Goal: Information Seeking & Learning: Check status

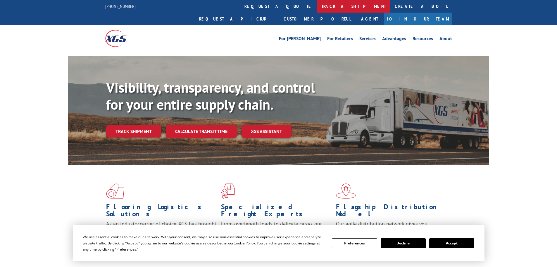
click at [317, 4] on link "track a shipment" at bounding box center [353, 6] width 73 height 13
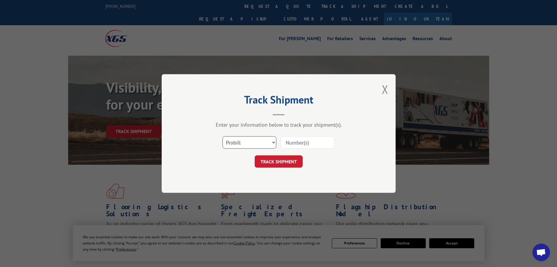
click at [251, 142] on select "Select category... Probill BOL PO" at bounding box center [250, 142] width 54 height 12
select select "po"
click at [223, 136] on select "Select category... Probill BOL PO" at bounding box center [250, 142] width 54 height 12
click at [304, 140] on input at bounding box center [308, 142] width 54 height 12
paste input "43539558"
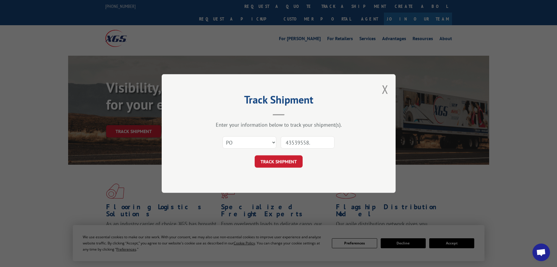
type input "43539558"
click button "TRACK SHIPMENT" at bounding box center [279, 161] width 48 height 12
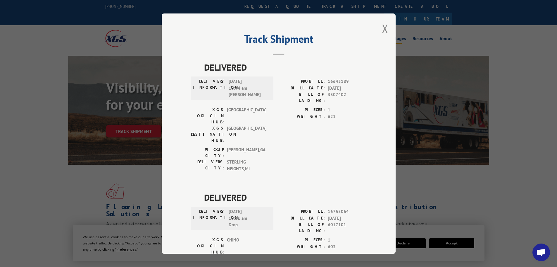
click at [382, 26] on button "Close modal" at bounding box center [385, 29] width 6 height 16
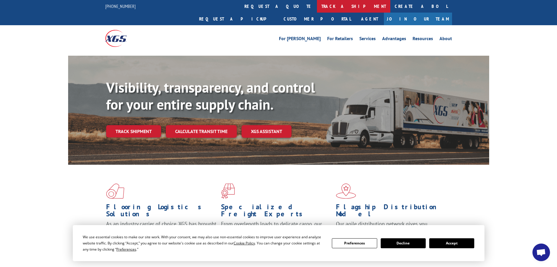
click at [317, 7] on link "track a shipment" at bounding box center [353, 6] width 73 height 13
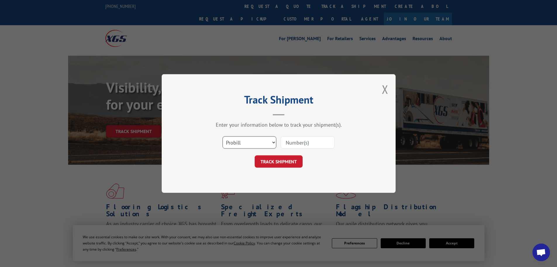
click at [266, 141] on select "Select category... Probill BOL PO" at bounding box center [250, 142] width 54 height 12
select select "bol"
click at [223, 136] on select "Select category... Probill BOL PO" at bounding box center [250, 142] width 54 height 12
click at [301, 137] on input at bounding box center [308, 142] width 54 height 12
click at [300, 144] on input at bounding box center [308, 142] width 54 height 12
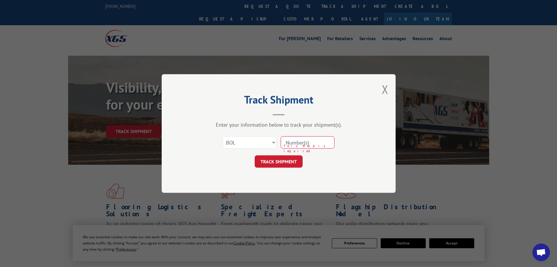
paste input "6017101"
type input "6017101"
click at [255, 155] on button "TRACK SHIPMENT" at bounding box center [279, 161] width 48 height 12
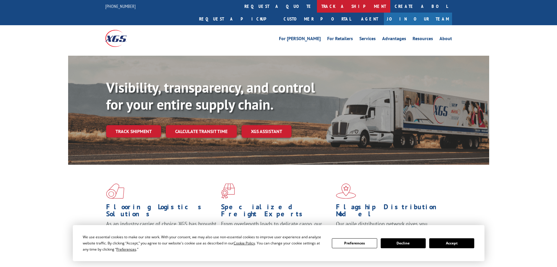
click at [317, 8] on link "track a shipment" at bounding box center [353, 6] width 73 height 13
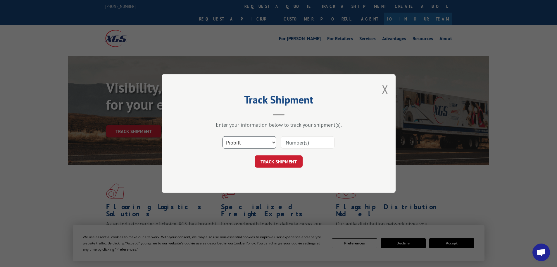
click at [263, 140] on select "Select category... Probill BOL PO" at bounding box center [250, 142] width 54 height 12
select select "bol"
click at [223, 136] on select "Select category... Probill BOL PO" at bounding box center [250, 142] width 54 height 12
click at [317, 140] on input at bounding box center [308, 142] width 54 height 12
paste input "7000937"
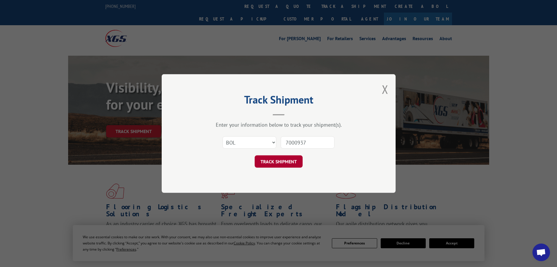
type input "7000937"
click at [292, 163] on button "TRACK SHIPMENT" at bounding box center [279, 161] width 48 height 12
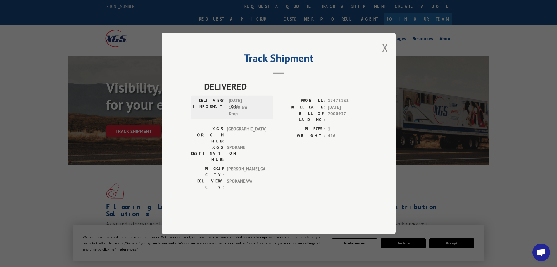
click at [384, 55] on button "Close modal" at bounding box center [385, 48] width 6 height 16
